Goal: Check status: Check status

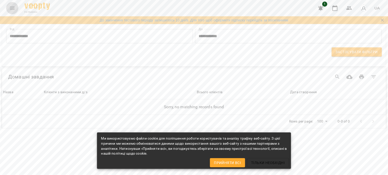
click at [13, 8] on icon "Menu" at bounding box center [12, 8] width 5 height 3
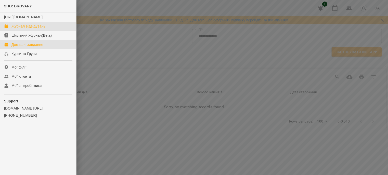
click at [23, 29] on div "Журнал відвідувань" at bounding box center [28, 26] width 34 height 5
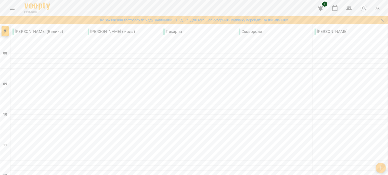
scroll to position [209, 0]
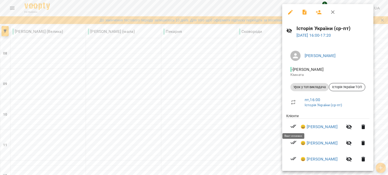
click at [292, 125] on icon at bounding box center [293, 126] width 6 height 6
click at [292, 145] on icon at bounding box center [293, 142] width 6 height 6
click at [287, 11] on icon "button" at bounding box center [290, 12] width 6 height 6
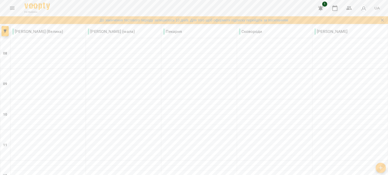
click at [12, 8] on icon "Menu" at bounding box center [12, 8] width 5 height 3
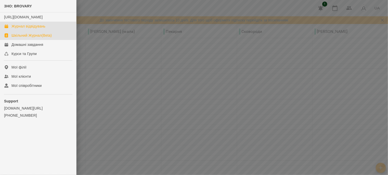
click at [25, 38] on div "Шкільний Журнал(Beta)" at bounding box center [31, 35] width 40 height 5
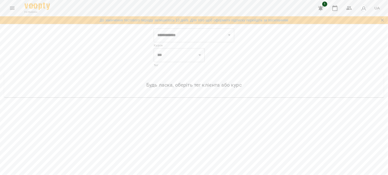
click at [7, 7] on button "Menu" at bounding box center [12, 8] width 12 height 12
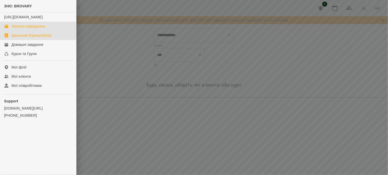
click at [18, 29] on div "Журнал відвідувань" at bounding box center [28, 26] width 34 height 5
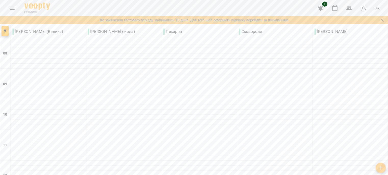
scroll to position [233, 0]
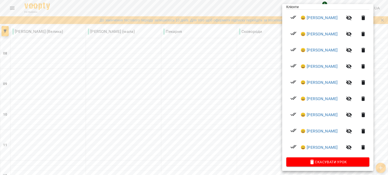
scroll to position [111, 0]
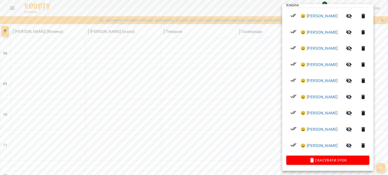
click at [166, 82] on div at bounding box center [194, 87] width 388 height 175
